Goal: Find contact information: Find contact information

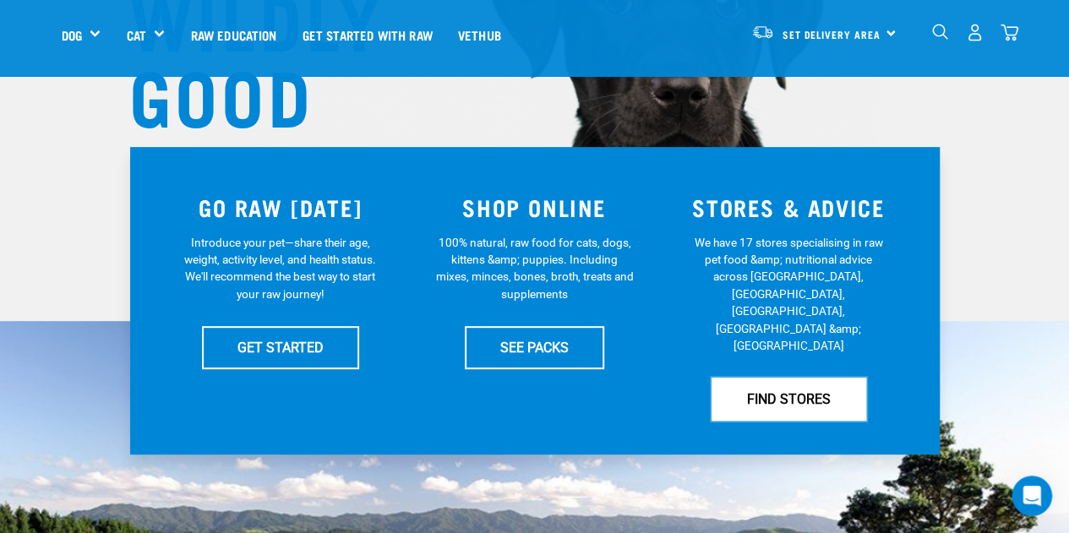
click at [794, 378] on link "FIND STORES" at bounding box center [789, 399] width 155 height 42
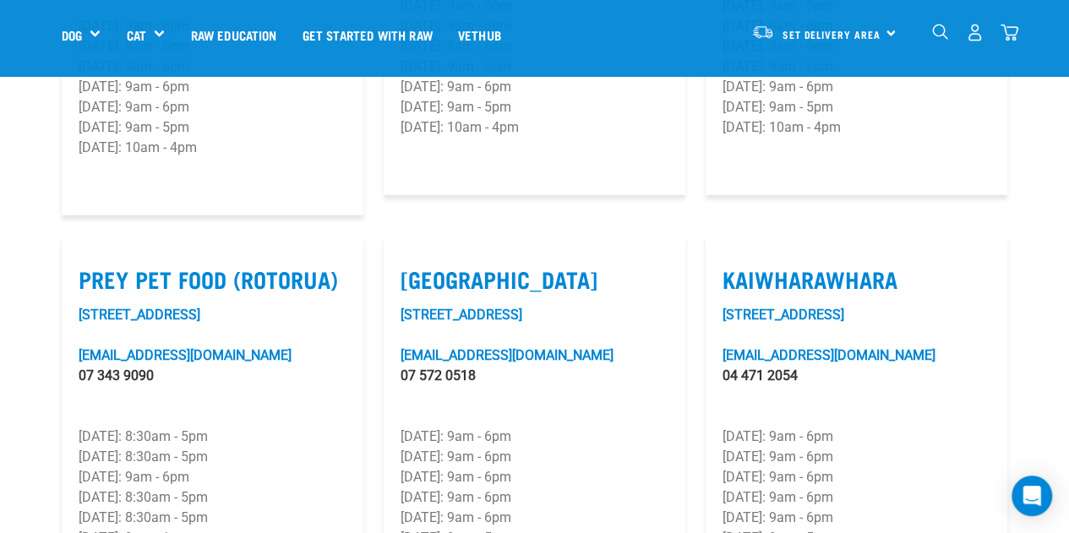
scroll to position [2113, 0]
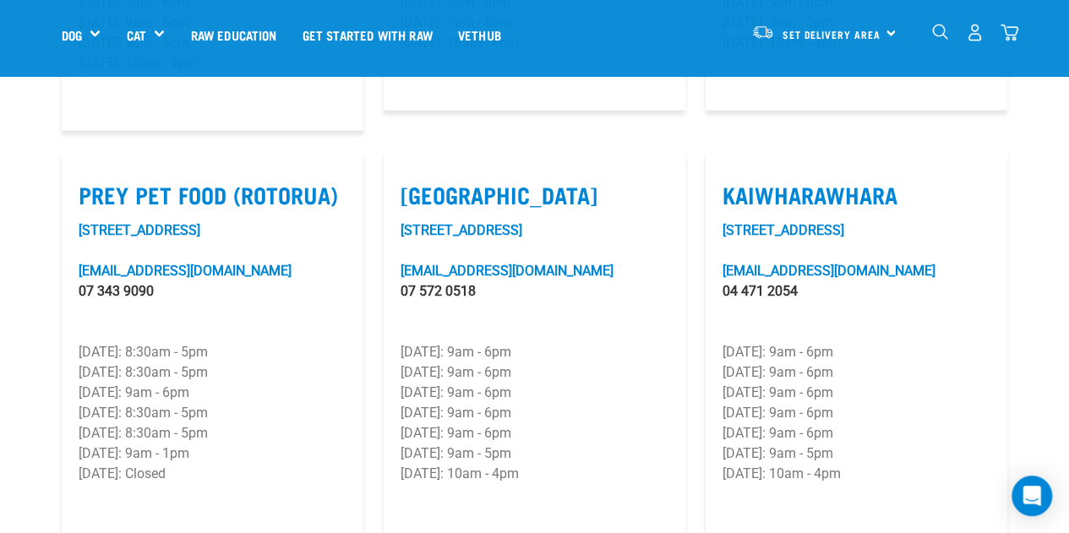
drag, startPoint x: 860, startPoint y: 461, endPoint x: 718, endPoint y: 166, distance: 327.3
click at [718, 166] on article "Kaiwharawhara Unit 6F, 33 Kaiwharawhara Road kaiwharawhara@rawessentials.co.nz …" at bounding box center [857, 346] width 302 height 391
copy article "Kaiwharawhara Unit 6F, 33 Kaiwharawhara Road kaiwharawhara@rawessentials.co.nz …"
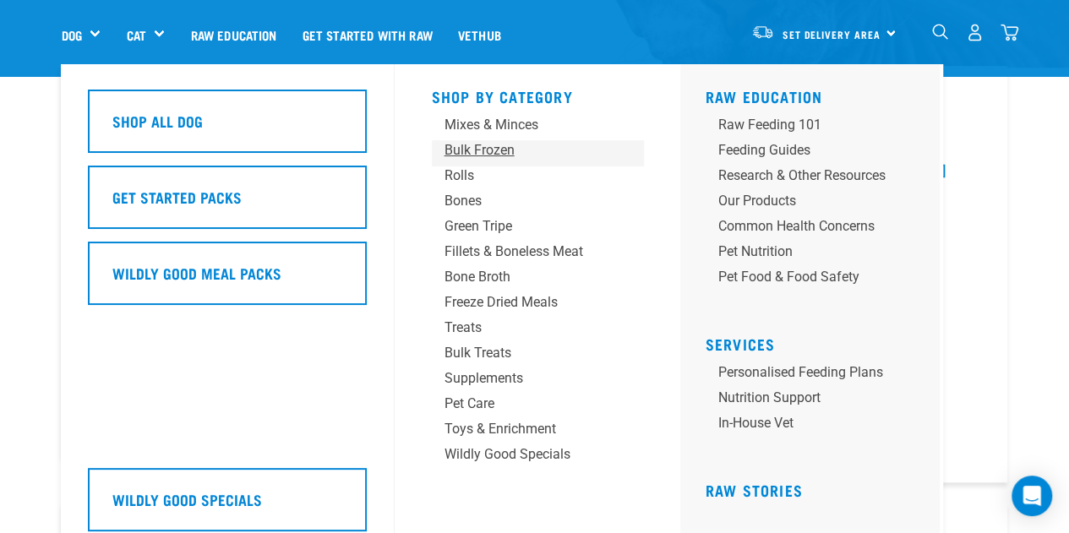
scroll to position [507, 0]
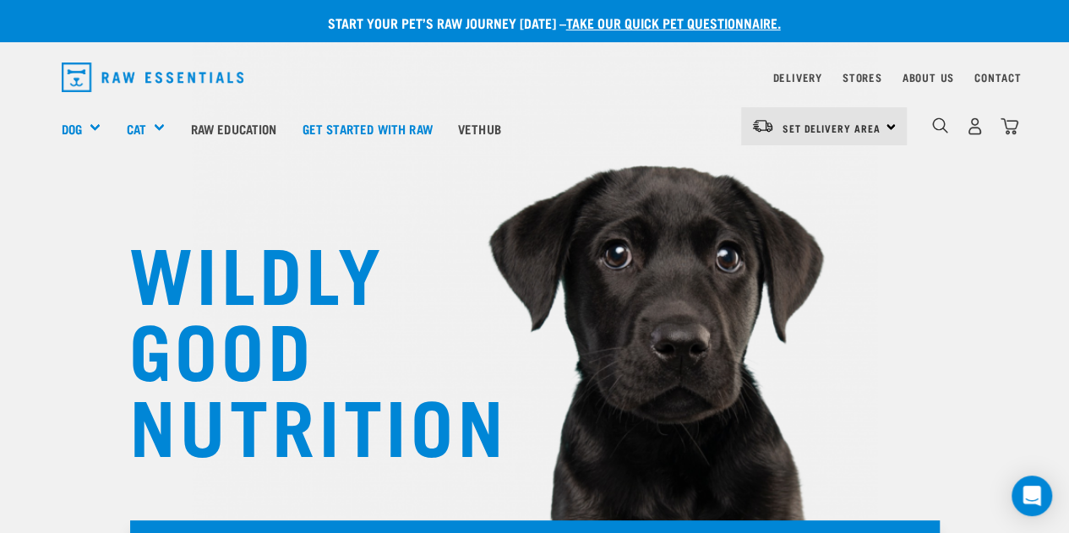
click at [164, 73] on img "dropdown navigation" at bounding box center [153, 78] width 183 height 30
click at [941, 74] on link "About Us" at bounding box center [928, 77] width 52 height 6
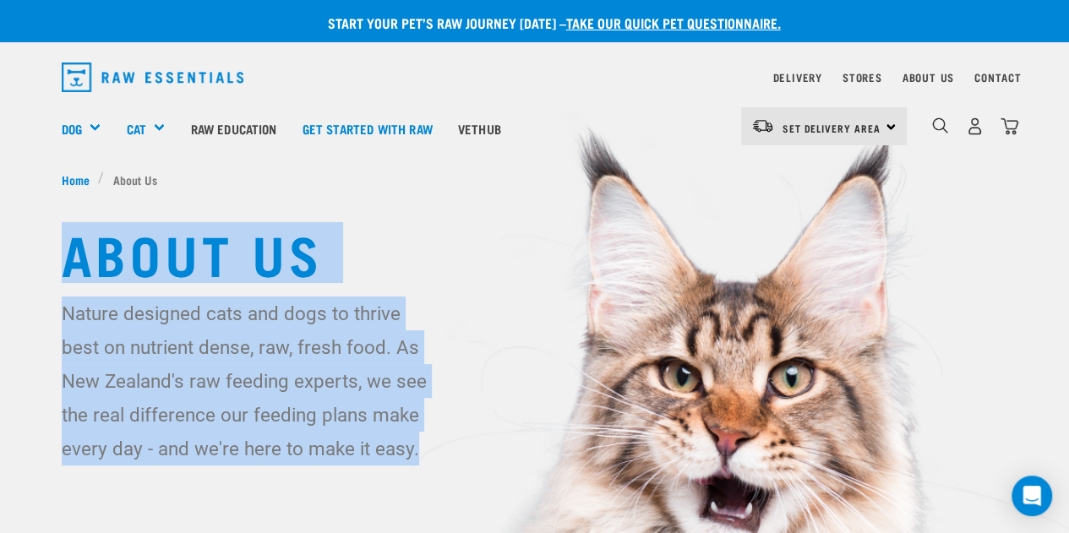
drag, startPoint x: 69, startPoint y: 248, endPoint x: 254, endPoint y: 418, distance: 250.6
click at [364, 454] on div "About Us Nature designed cats and dogs to thrive best on nutrient dense, raw, f…" at bounding box center [535, 343] width 974 height 243
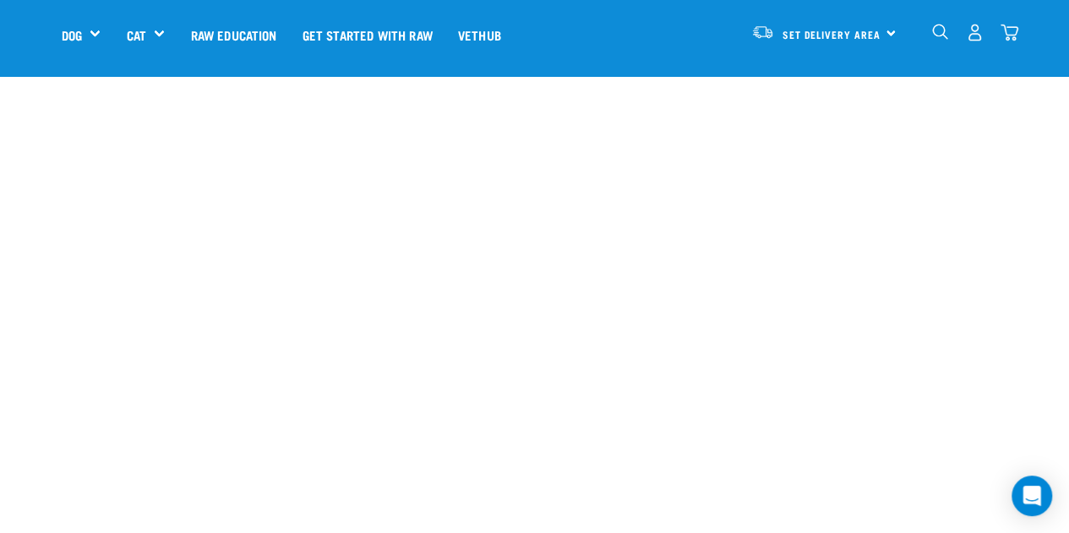
scroll to position [1859, 0]
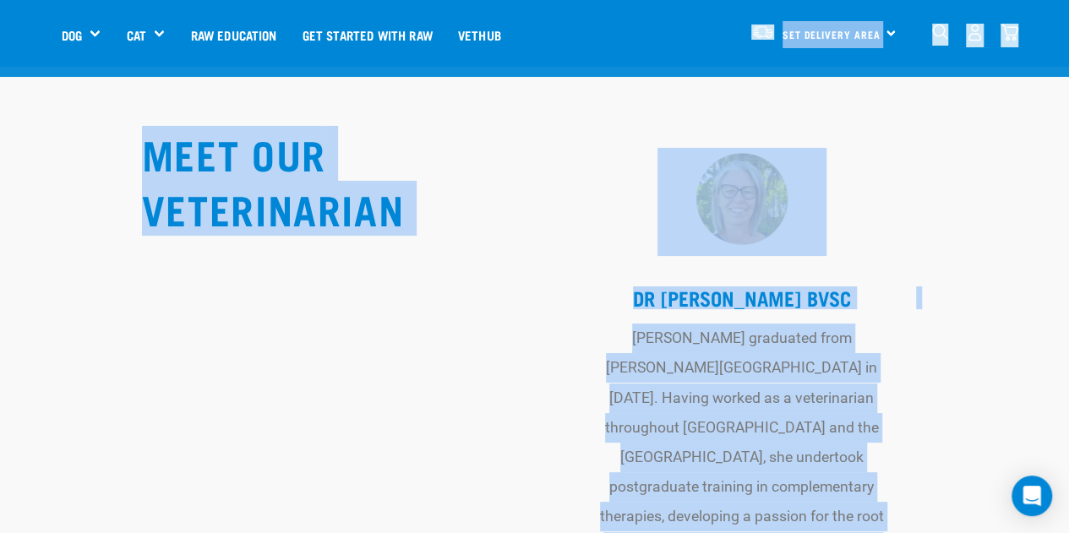
scroll to position [6287, 0]
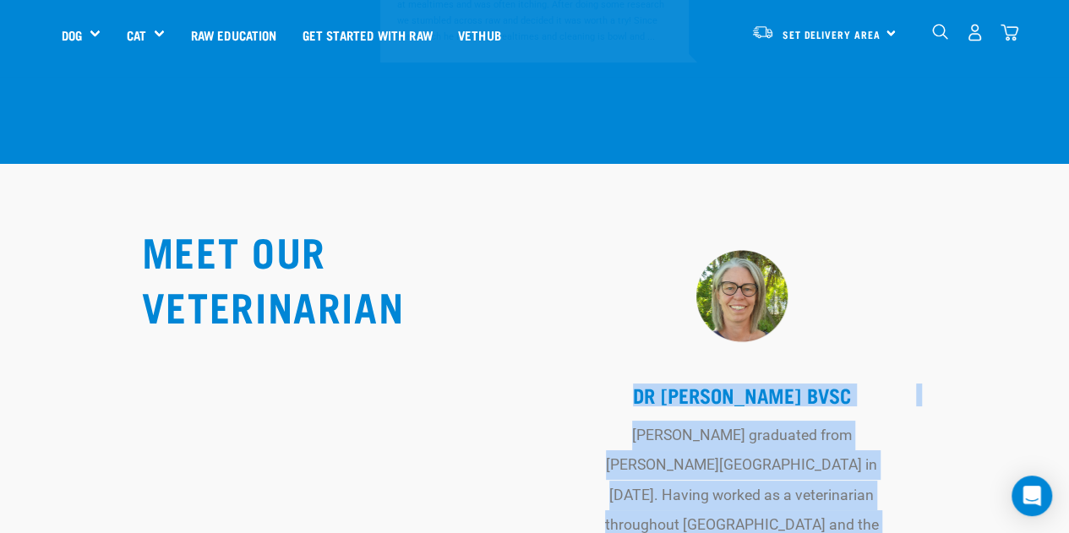
drag, startPoint x: 798, startPoint y: 423, endPoint x: 581, endPoint y: 257, distance: 273.7
copy tbody "DR [PERSON_NAME] BVSc [PERSON_NAME] graduated from [PERSON_NAME][GEOGRAPHIC_DAT…"
